Goal: Transaction & Acquisition: Purchase product/service

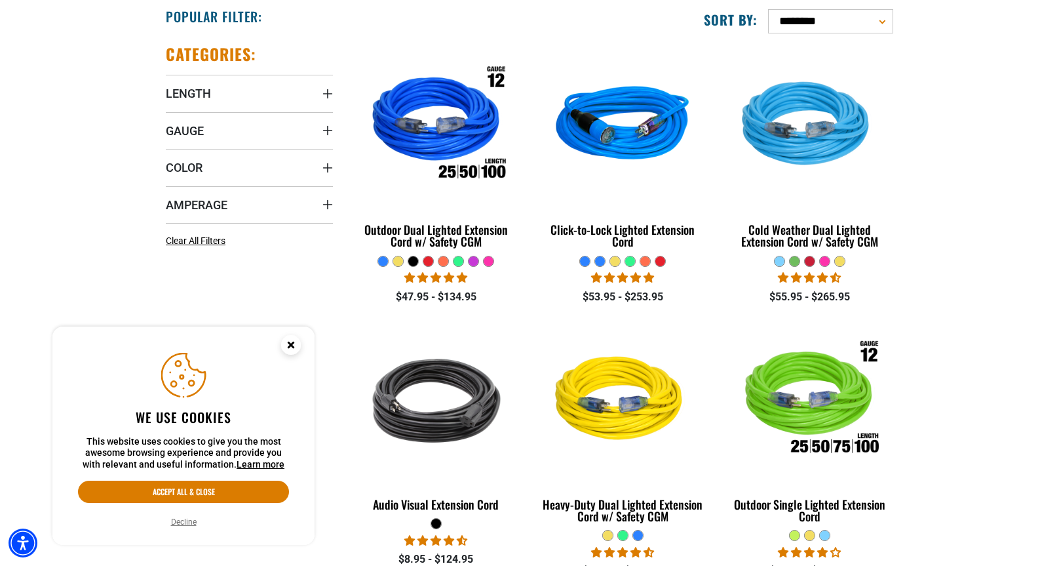
scroll to position [336, 0]
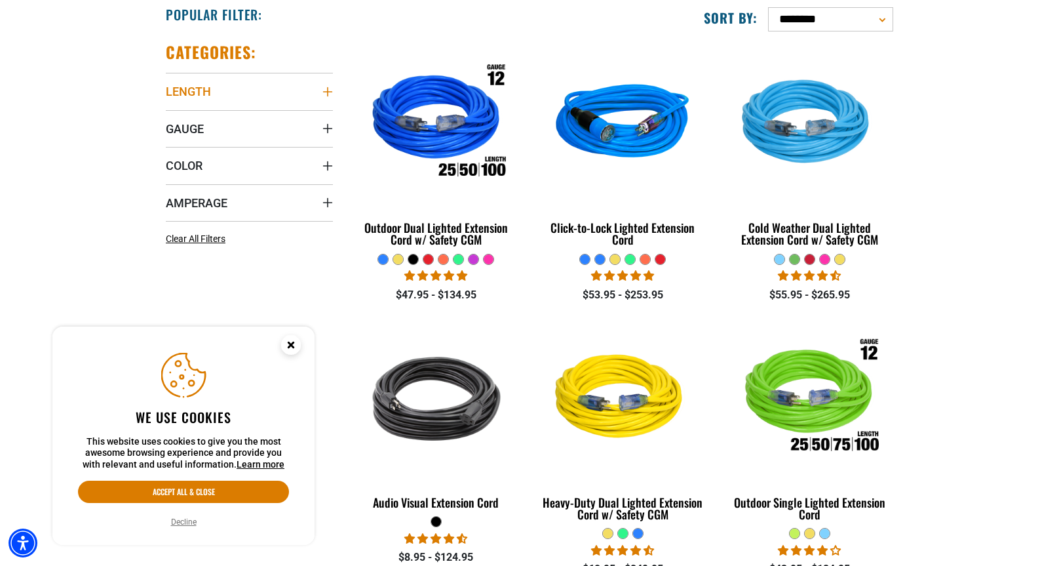
click at [326, 92] on icon "Length" at bounding box center [327, 91] width 10 height 10
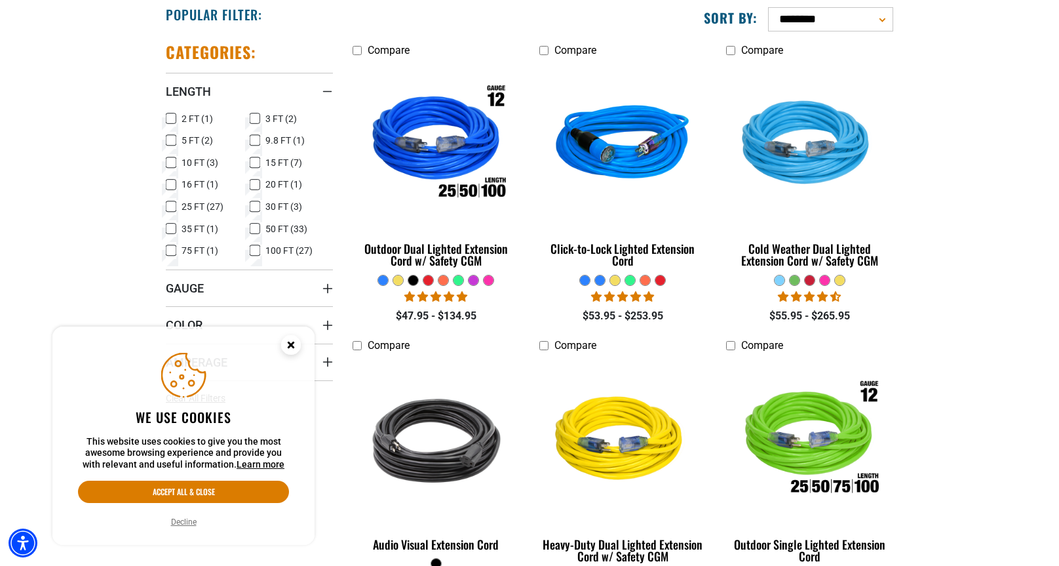
click at [256, 159] on icon at bounding box center [255, 162] width 10 height 17
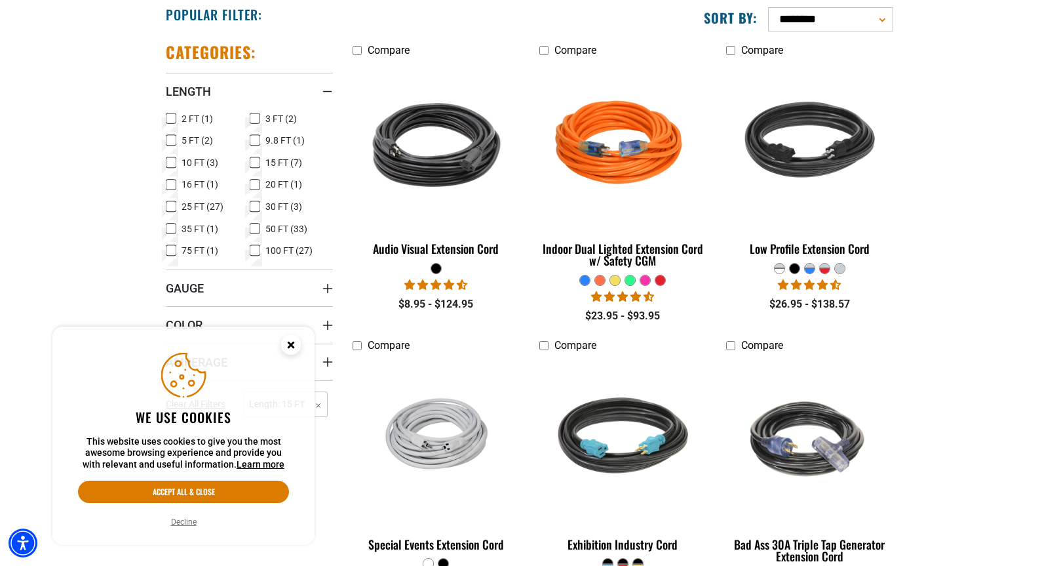
click at [286, 341] on circle "Close this option" at bounding box center [291, 345] width 20 height 20
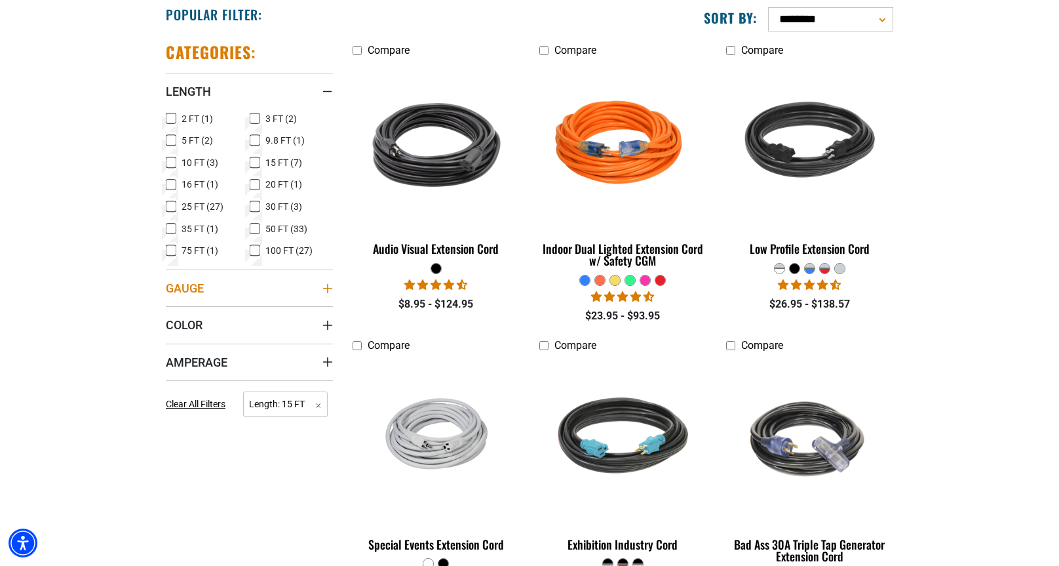
click at [284, 288] on summary "Gauge" at bounding box center [249, 287] width 167 height 37
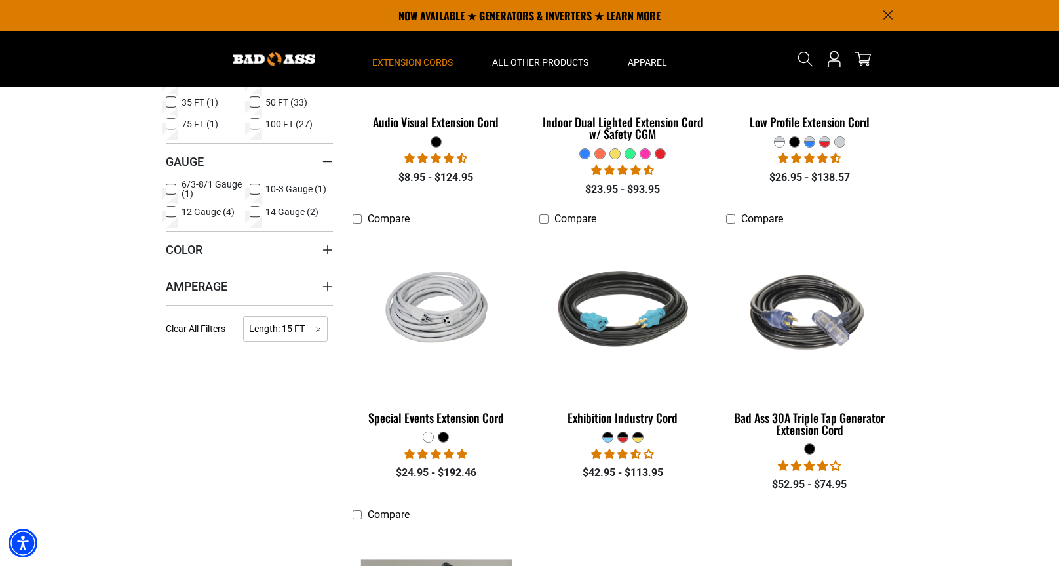
scroll to position [170, 0]
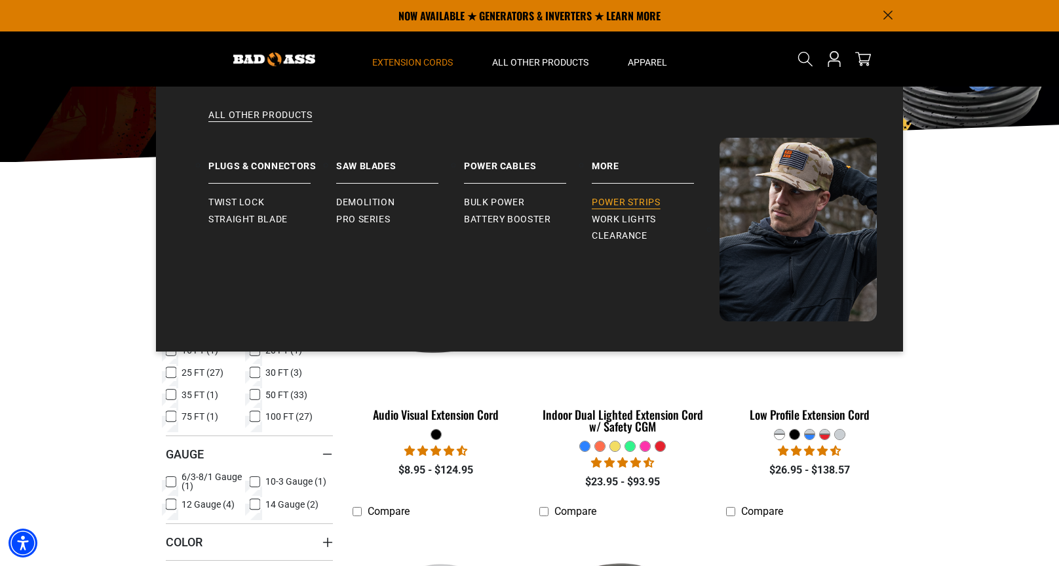
click at [646, 202] on span "Power Strips" at bounding box center [626, 203] width 69 height 12
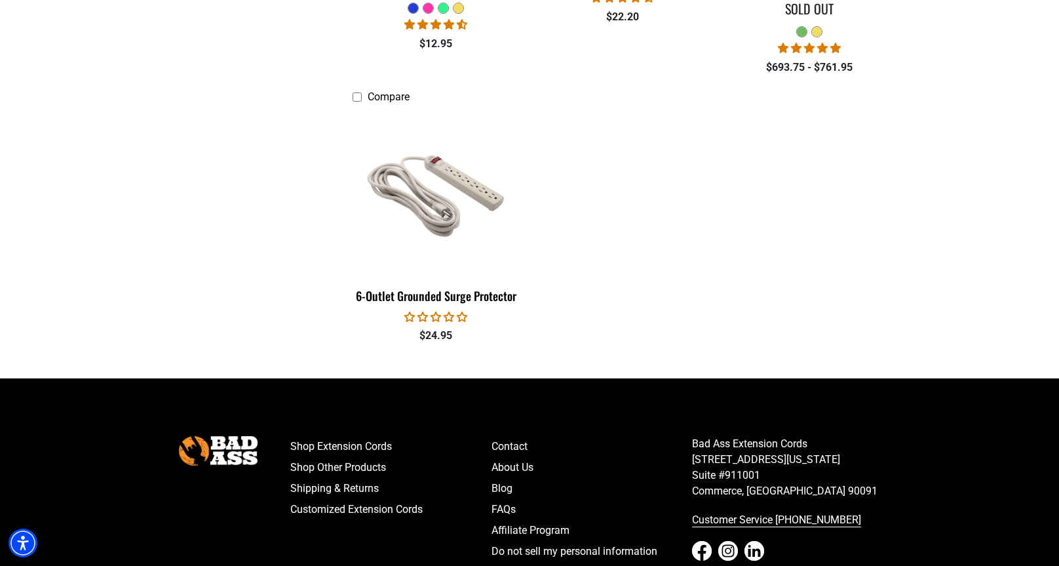
scroll to position [611, 0]
